Goal: Information Seeking & Learning: Understand process/instructions

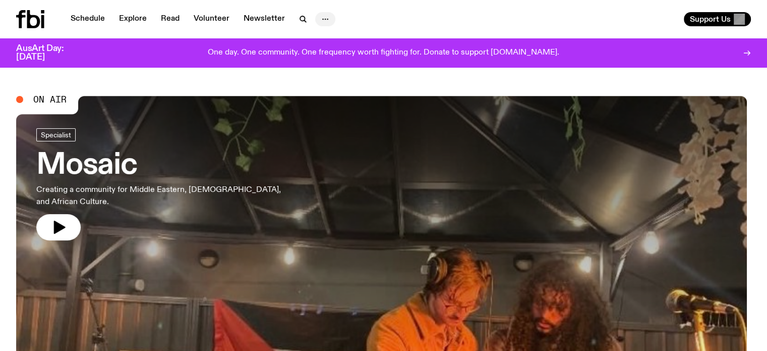
click at [327, 16] on icon "button" at bounding box center [325, 19] width 12 height 12
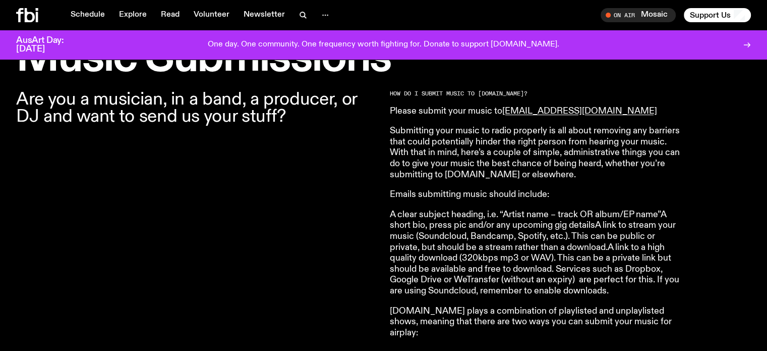
scroll to position [295, 0]
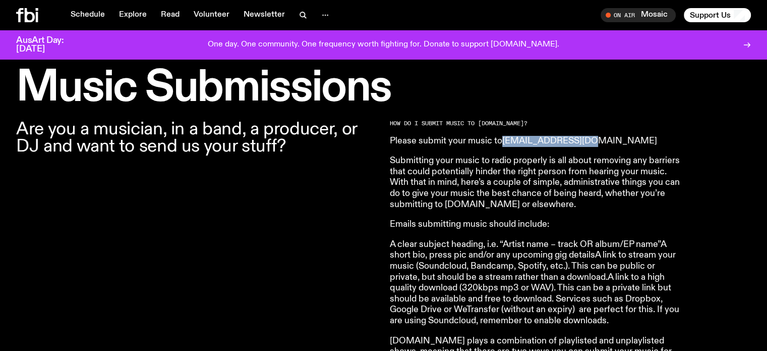
drag, startPoint x: 592, startPoint y: 135, endPoint x: 504, endPoint y: 143, distance: 88.2
copy link "[EMAIL_ADDRESS][DOMAIN_NAME]"
click at [555, 191] on p "Submitting your music to radio properly is all about removing any barriers that…" at bounding box center [535, 182] width 291 height 54
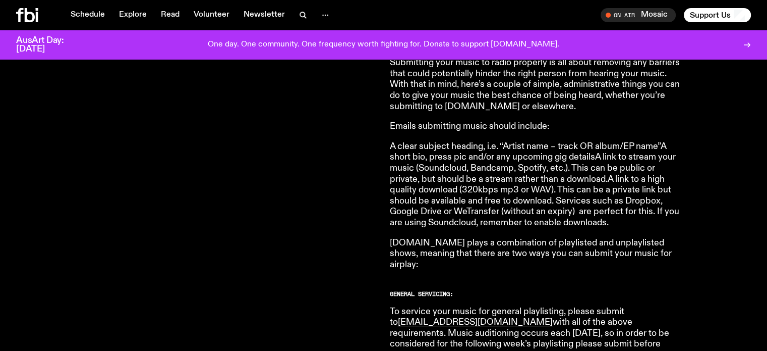
scroll to position [396, 0]
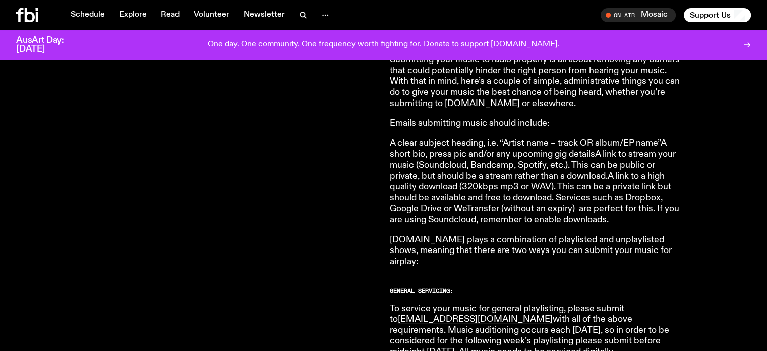
click at [494, 171] on p "A clear subject heading, i.e. “Artist name – track OR album/EP name”A short bio…" at bounding box center [535, 181] width 291 height 87
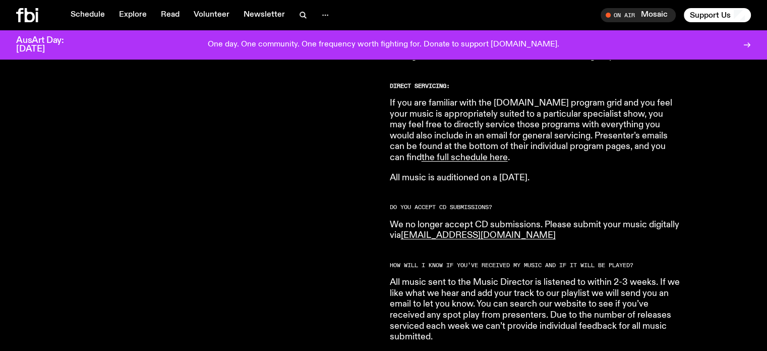
scroll to position [698, 0]
